Goal: Information Seeking & Learning: Find specific fact

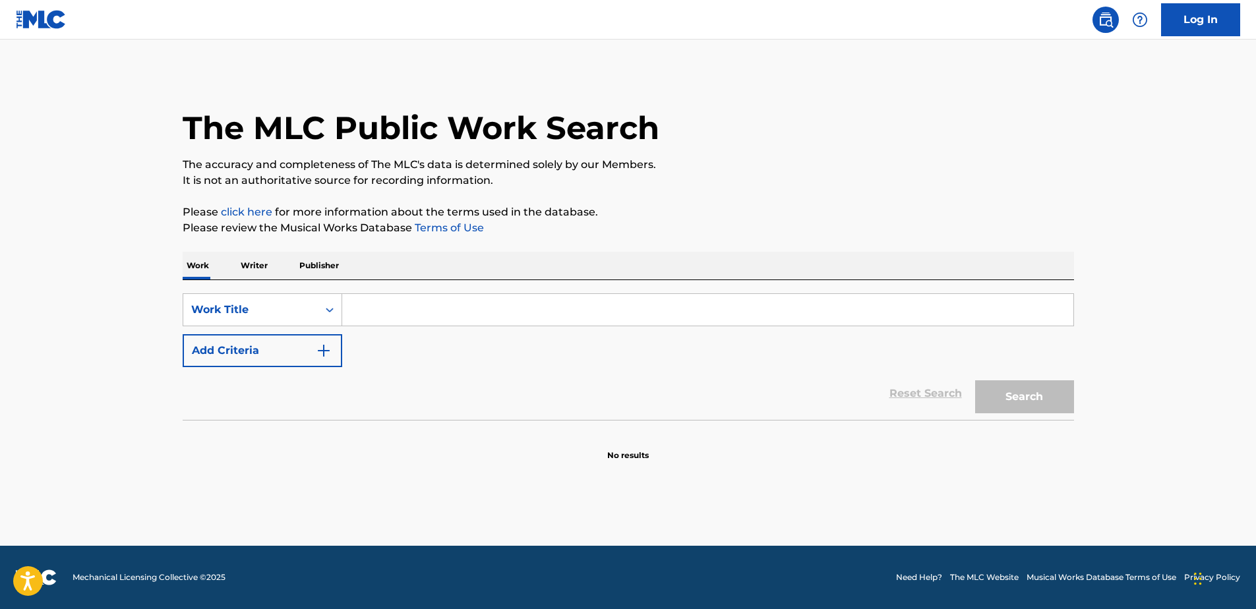
click at [373, 311] on input "Search Form" at bounding box center [707, 310] width 731 height 32
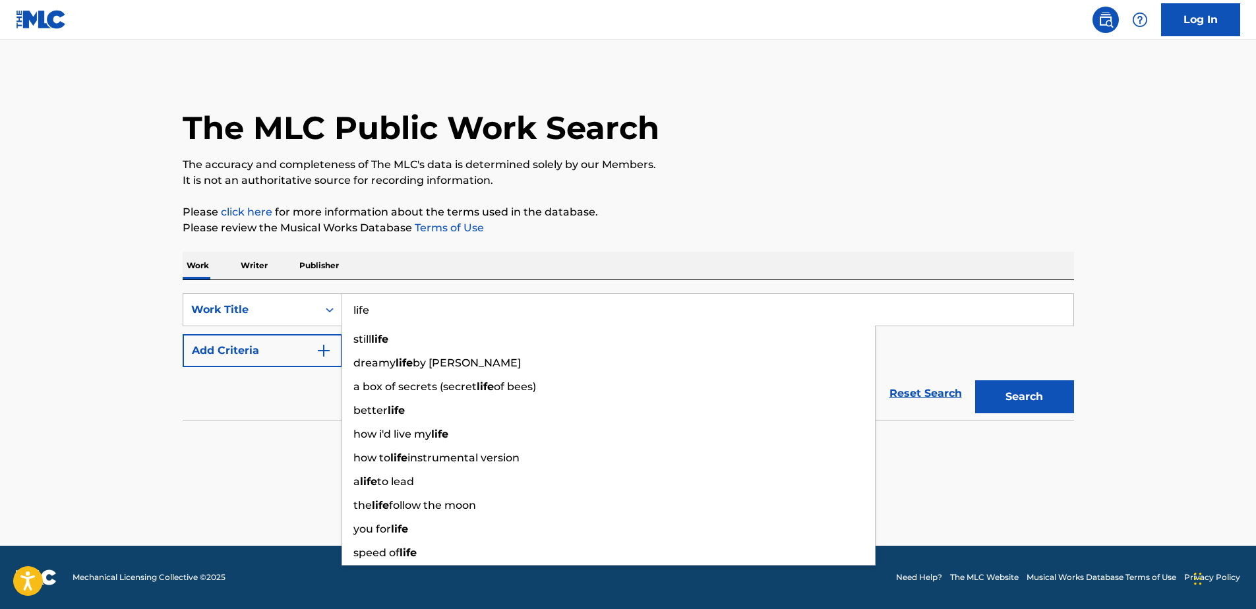
type input "life"
click at [318, 342] on button "Add Criteria" at bounding box center [263, 350] width 160 height 33
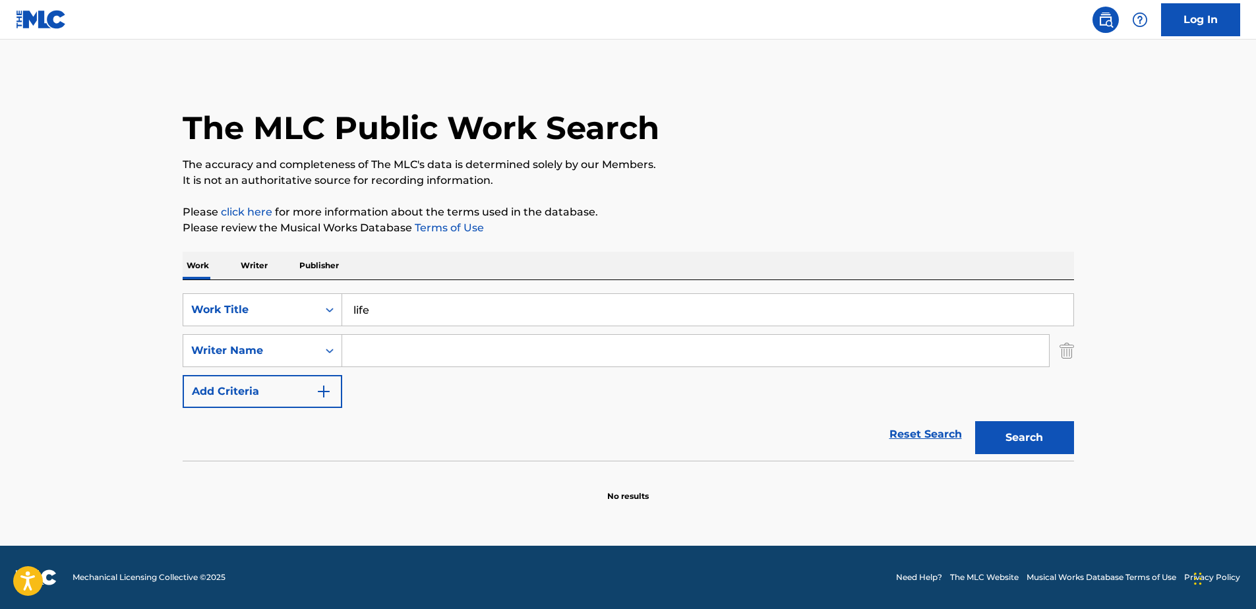
click at [473, 352] on input "Search Form" at bounding box center [695, 351] width 707 height 32
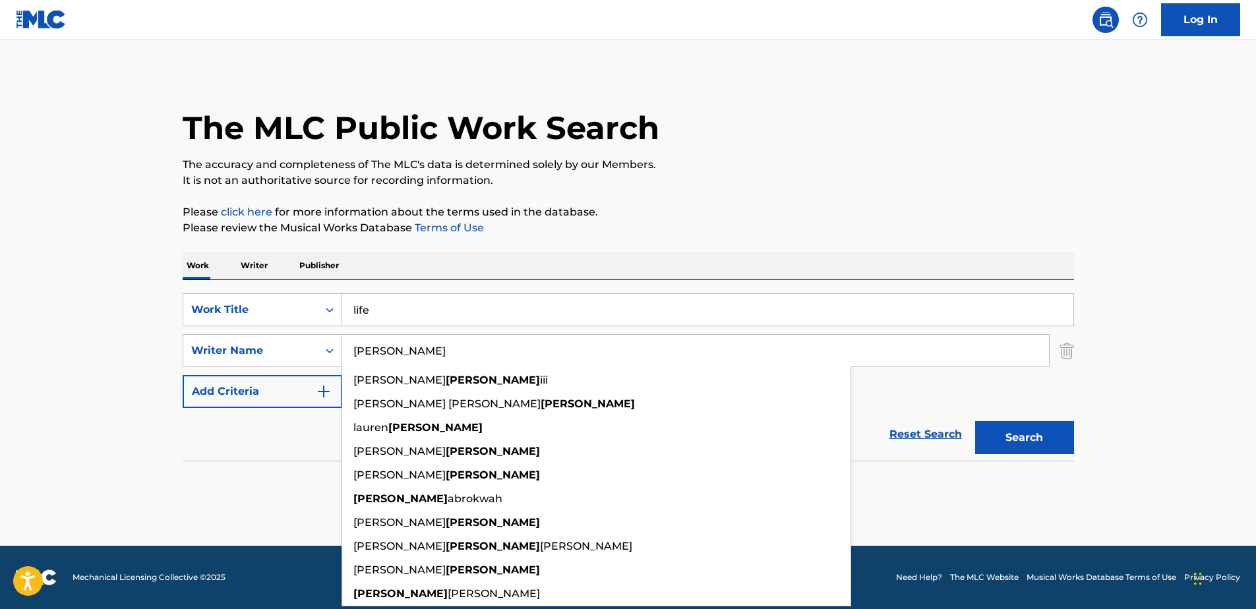
type input "[PERSON_NAME]"
click at [239, 446] on div "Reset Search Search" at bounding box center [629, 434] width 892 height 53
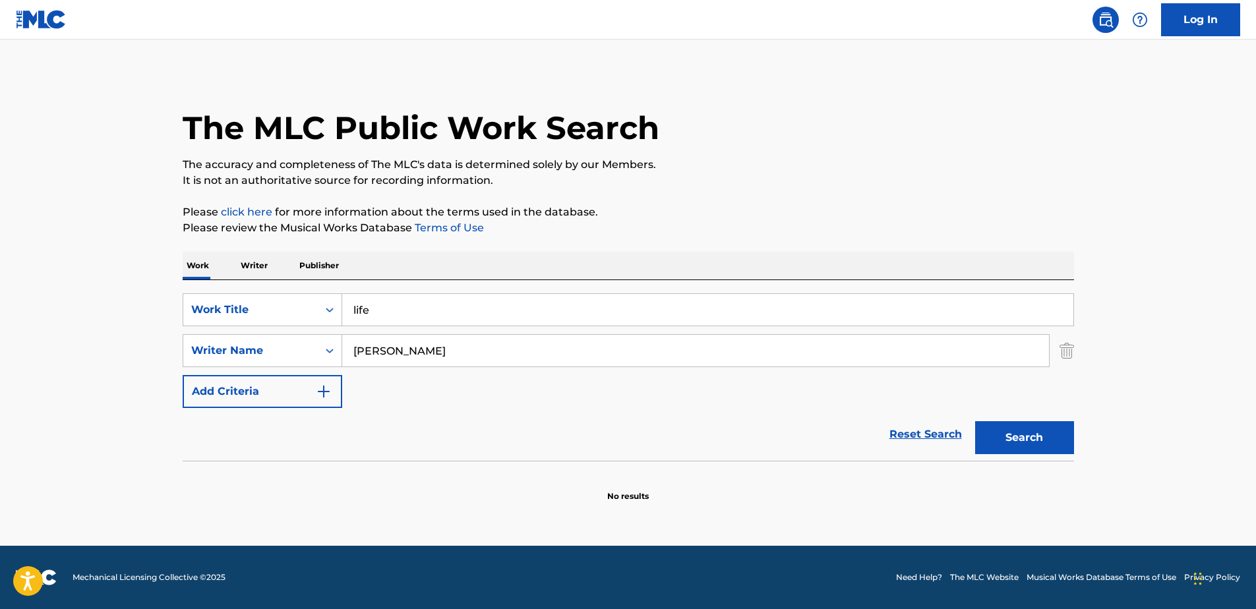
click at [1013, 421] on div "Search" at bounding box center [1022, 434] width 106 height 53
click at [1013, 435] on button "Search" at bounding box center [1024, 437] width 99 height 33
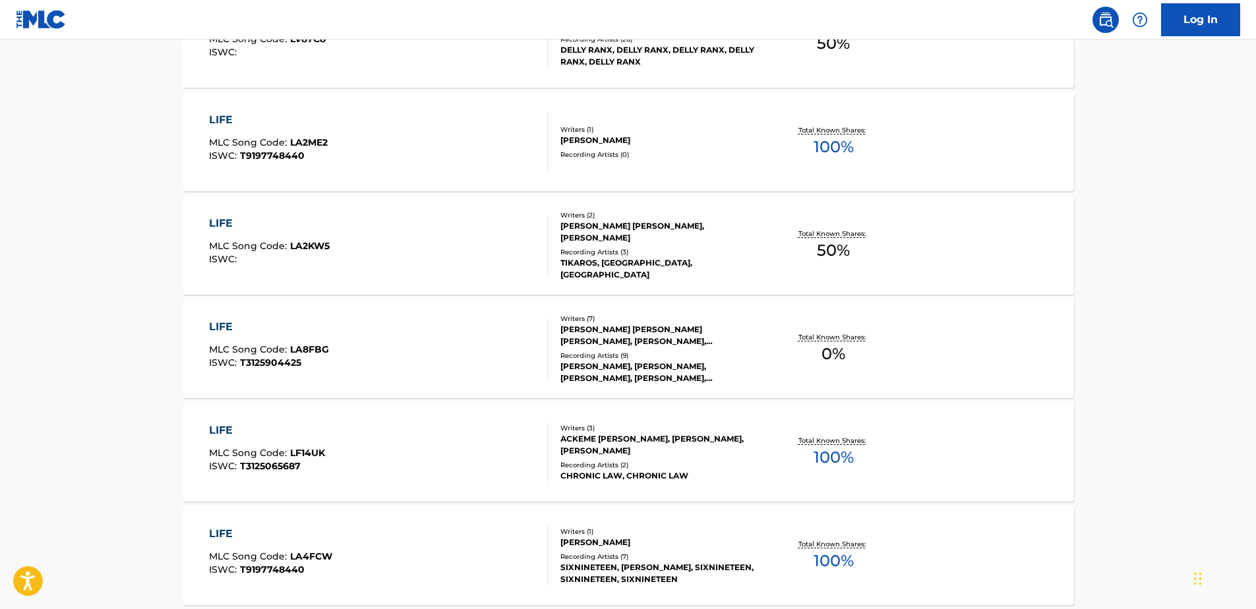
scroll to position [528, 0]
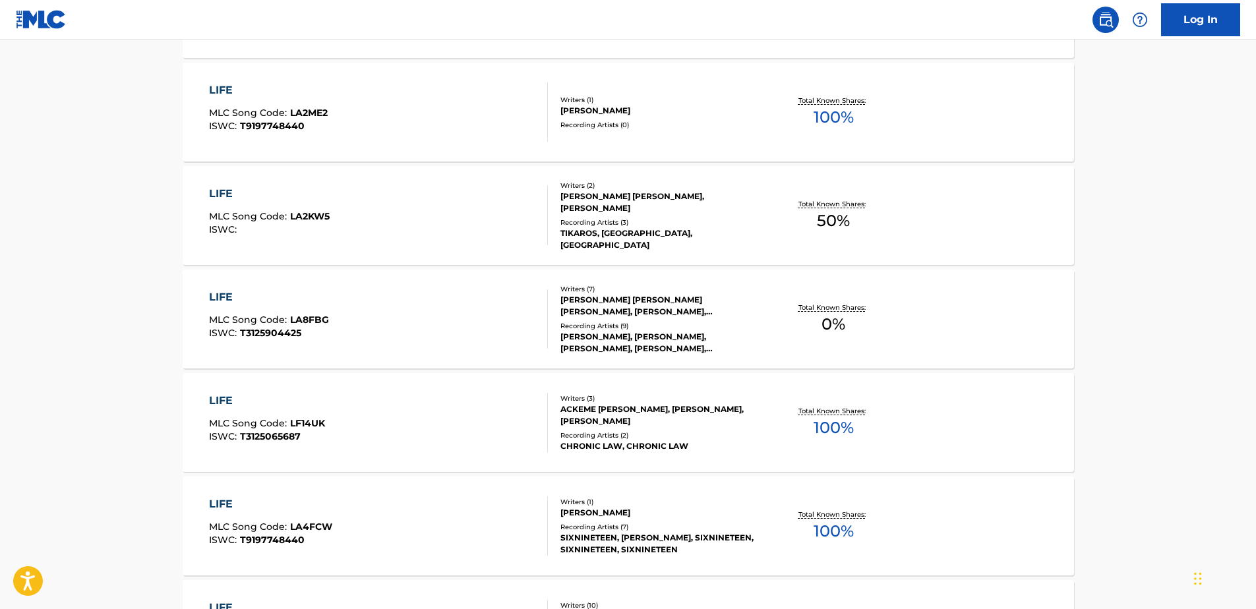
click at [446, 379] on div "LIFE MLC Song Code : LF14UK ISWC : T3125065687 Writers ( 3 ) ACKEME [PERSON_NAM…" at bounding box center [629, 422] width 892 height 99
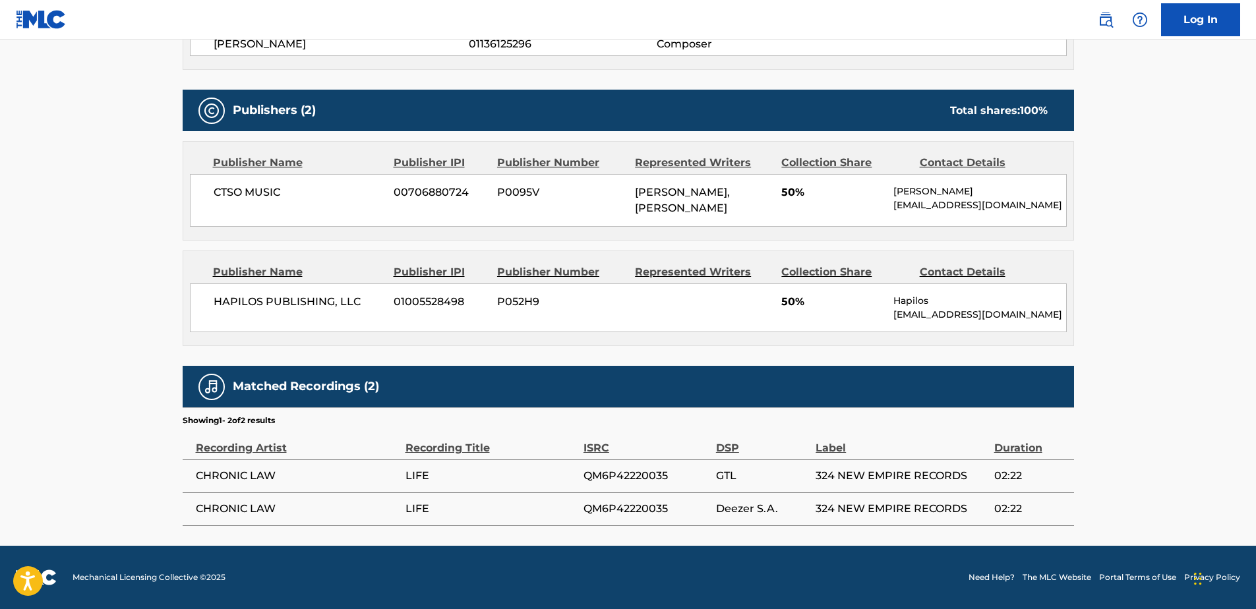
scroll to position [570, 0]
click at [606, 470] on span "QM6P42220035" at bounding box center [647, 476] width 126 height 16
click at [607, 470] on span "QM6P42220035" at bounding box center [647, 476] width 126 height 16
copy span "QM6P42220035"
